Goal: Contribute content: Add original content to the website for others to see

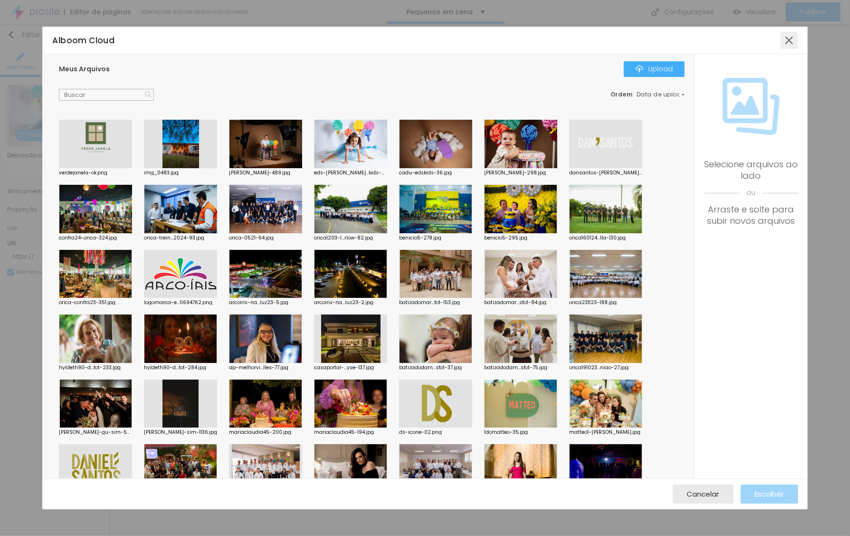
click at [791, 39] on div at bounding box center [789, 40] width 17 height 17
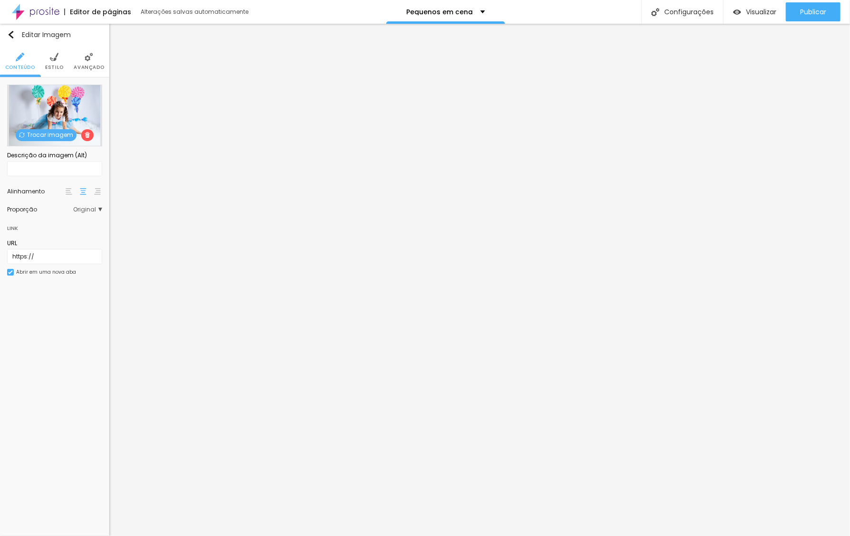
click at [49, 134] on span "Trocar imagem" at bounding box center [46, 135] width 61 height 12
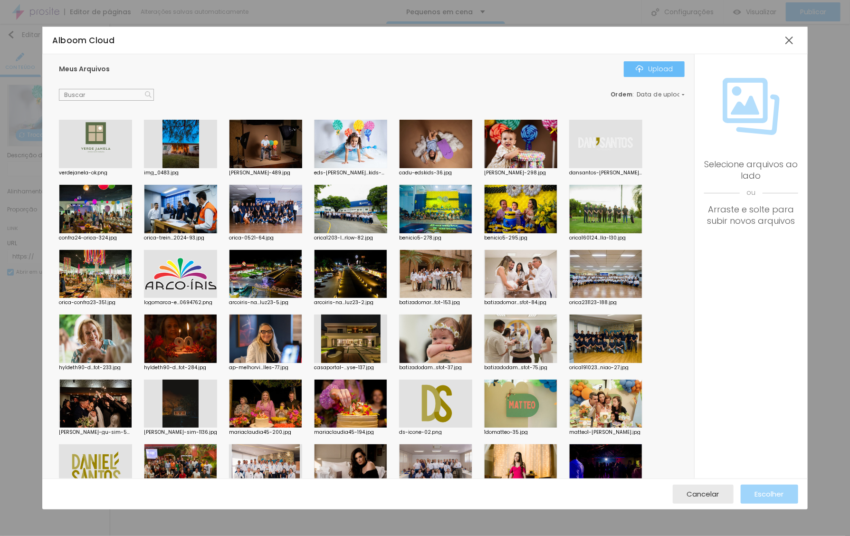
click at [657, 68] on div "Upload" at bounding box center [654, 69] width 37 height 8
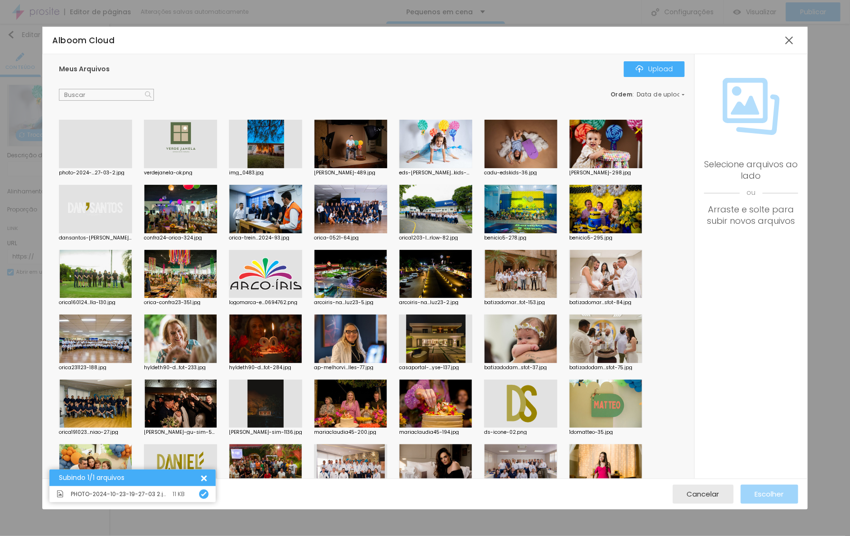
click at [106, 168] on div at bounding box center [95, 168] width 73 height 0
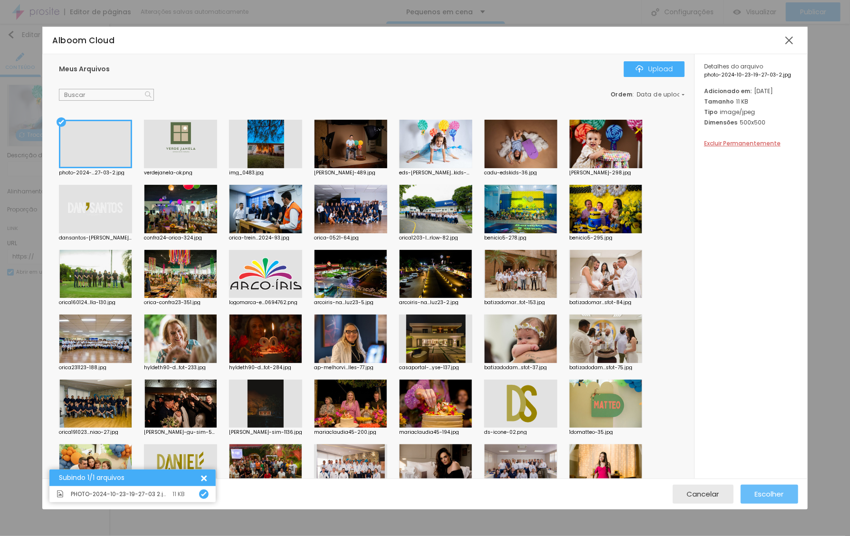
click at [768, 490] on span "Escolher" at bounding box center [769, 494] width 29 height 8
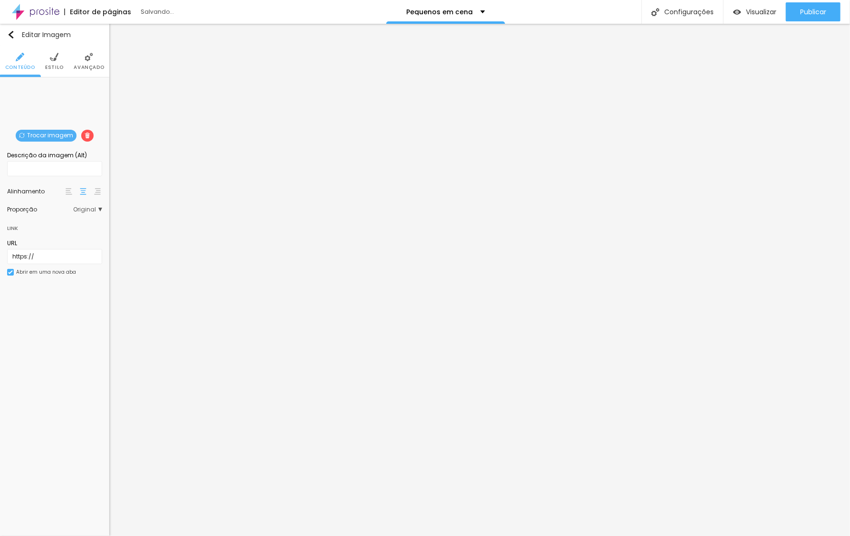
click at [51, 62] on li "Estilo" at bounding box center [54, 61] width 19 height 31
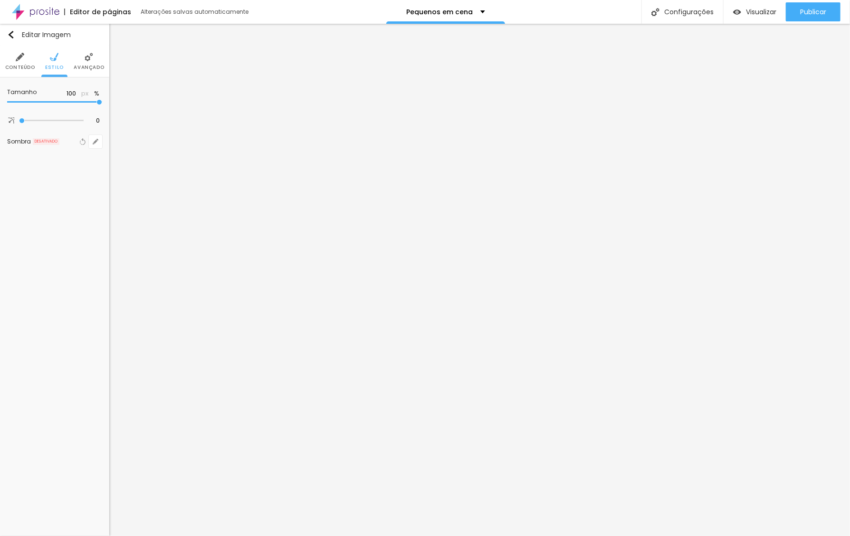
type input "95"
type input "90"
type input "85"
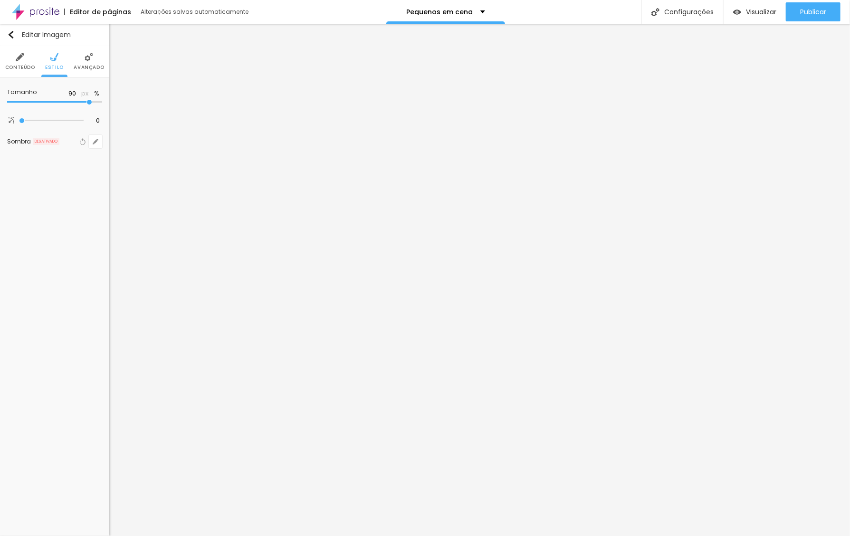
type input "85"
type input "80"
type input "75"
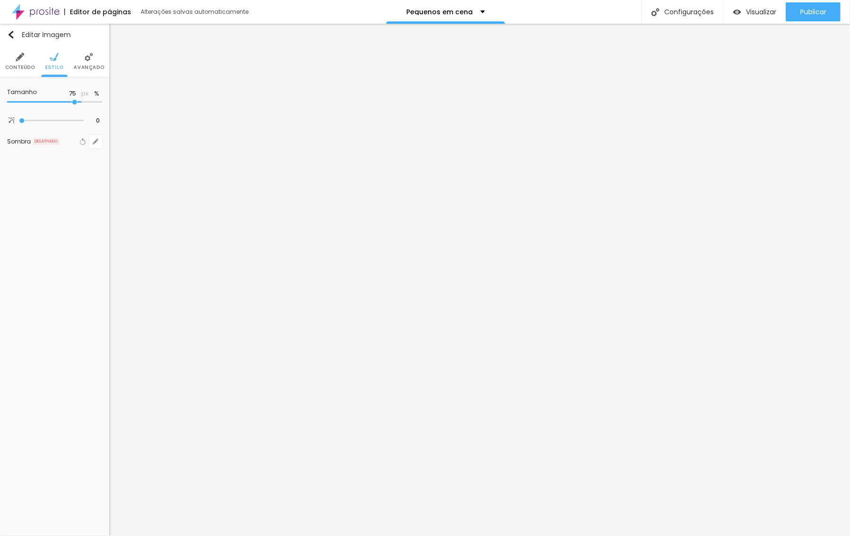
type input "70"
type input "65"
type input "60"
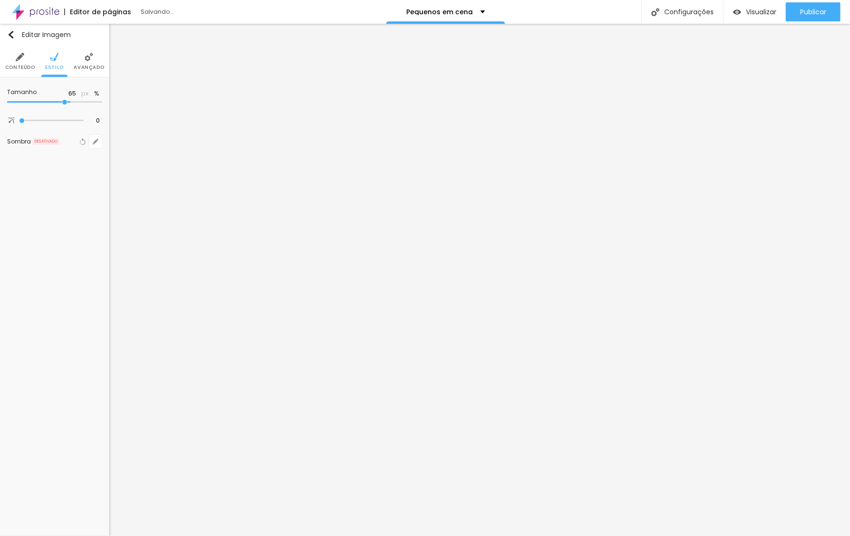
type input "60"
type input "55"
type input "50"
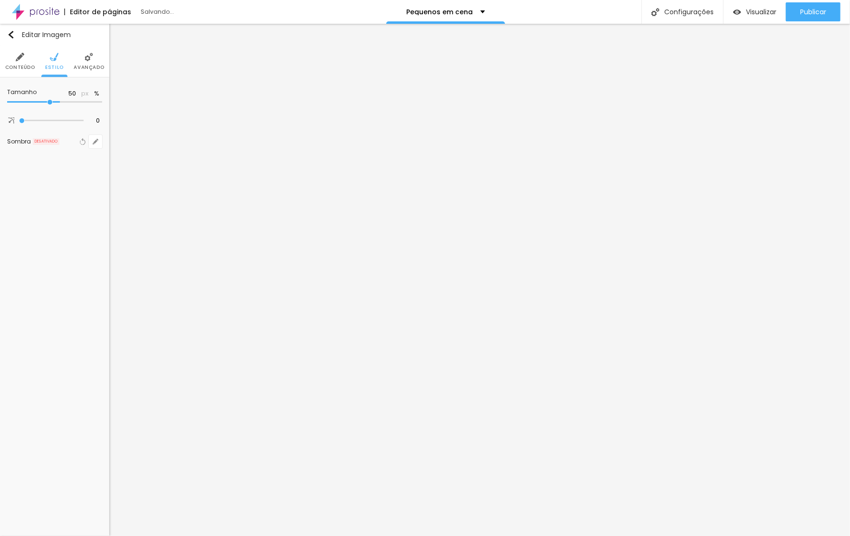
type input "45"
type input "40"
type input "45"
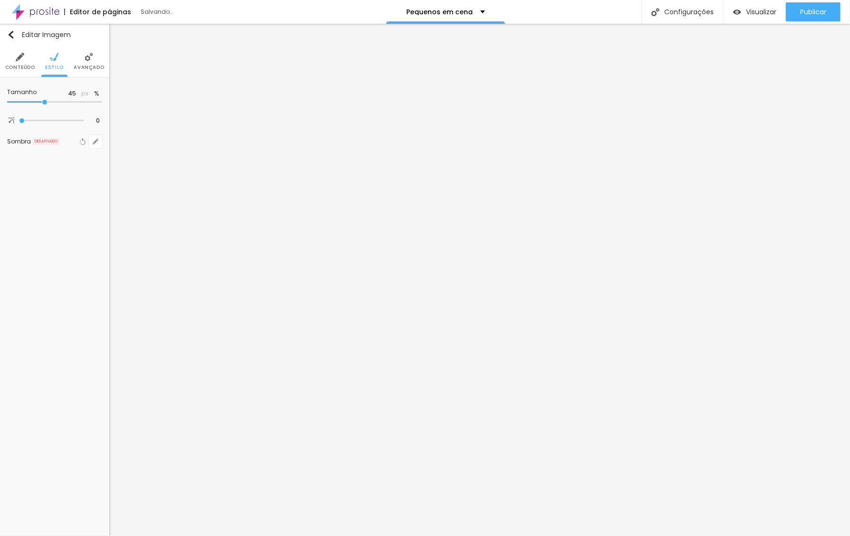
drag, startPoint x: 90, startPoint y: 106, endPoint x: 45, endPoint y: 117, distance: 46.5
type input "45"
click at [45, 117] on div "Tamanho 45 px % 0 [PERSON_NAME] arredondada Sombra DESATIVADO Voltar ao padrão" at bounding box center [54, 118] width 109 height 83
click at [819, 17] on div "Publicar" at bounding box center [814, 11] width 26 height 19
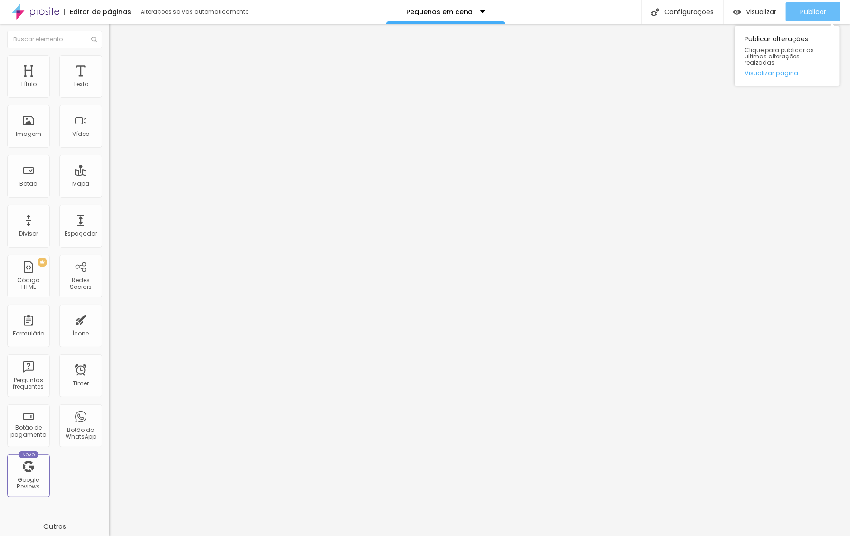
click at [825, 13] on span "Publicar" at bounding box center [814, 12] width 26 height 8
click at [767, 11] on span "Visualizar" at bounding box center [761, 12] width 30 height 8
click at [815, 13] on span "Publicar" at bounding box center [814, 12] width 26 height 8
click at [833, 8] on button "Publicar" at bounding box center [813, 11] width 55 height 19
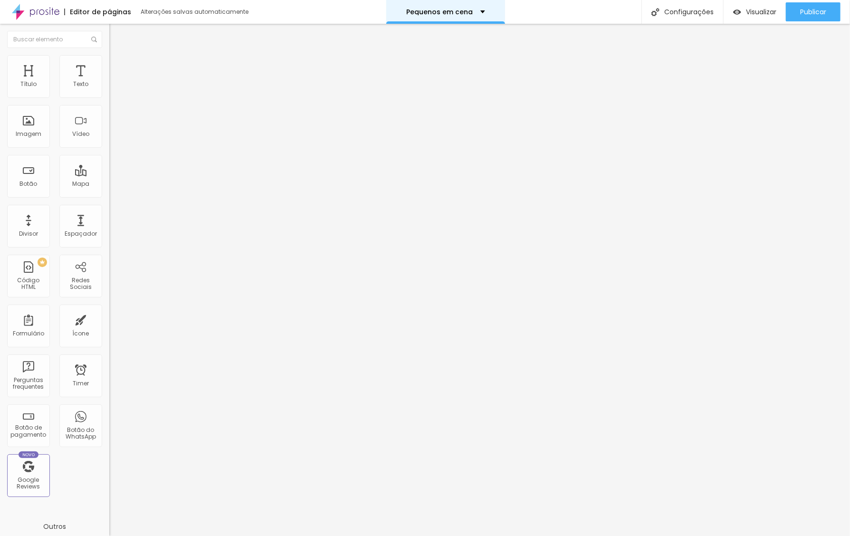
click at [465, 13] on p "Pequenos em cena" at bounding box center [440, 12] width 67 height 7
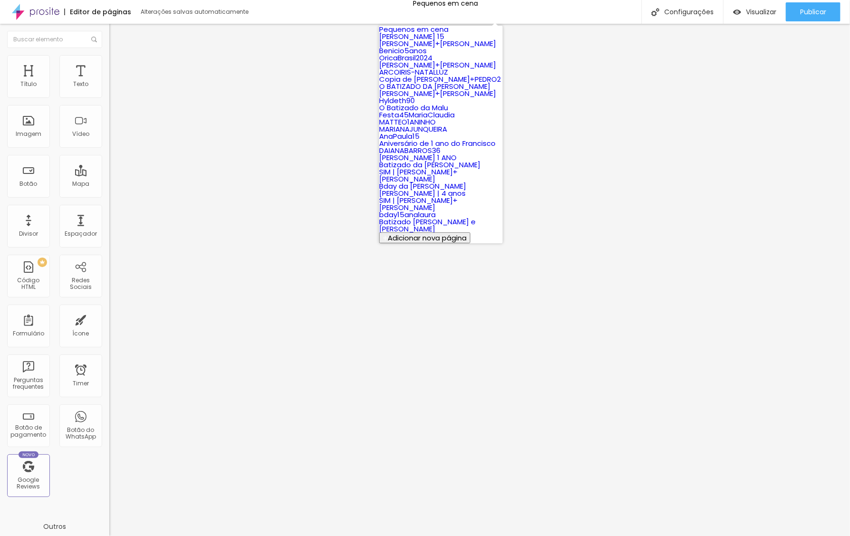
click at [431, 34] on link "Pequenos em cena" at bounding box center [413, 29] width 69 height 10
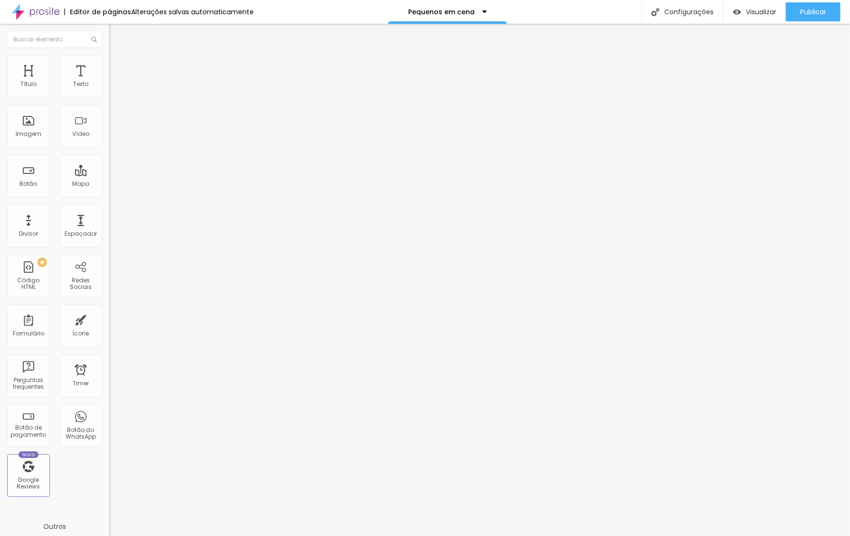
click at [13, 13] on img at bounding box center [36, 12] width 48 height 24
